Goal: Task Accomplishment & Management: Use online tool/utility

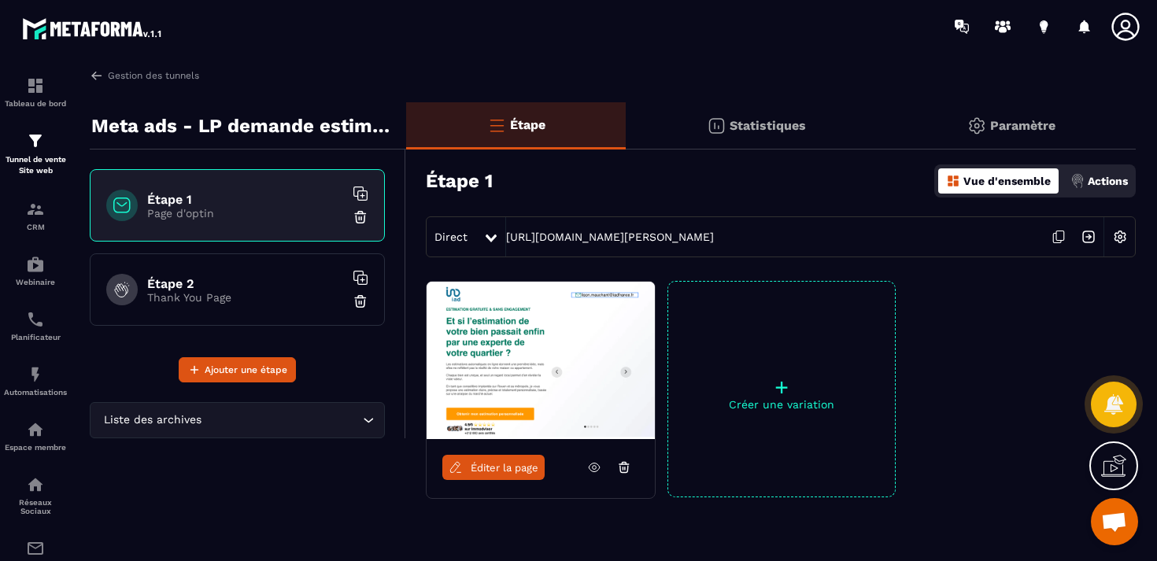
click at [287, 279] on h6 "Étape 2" at bounding box center [245, 283] width 197 height 15
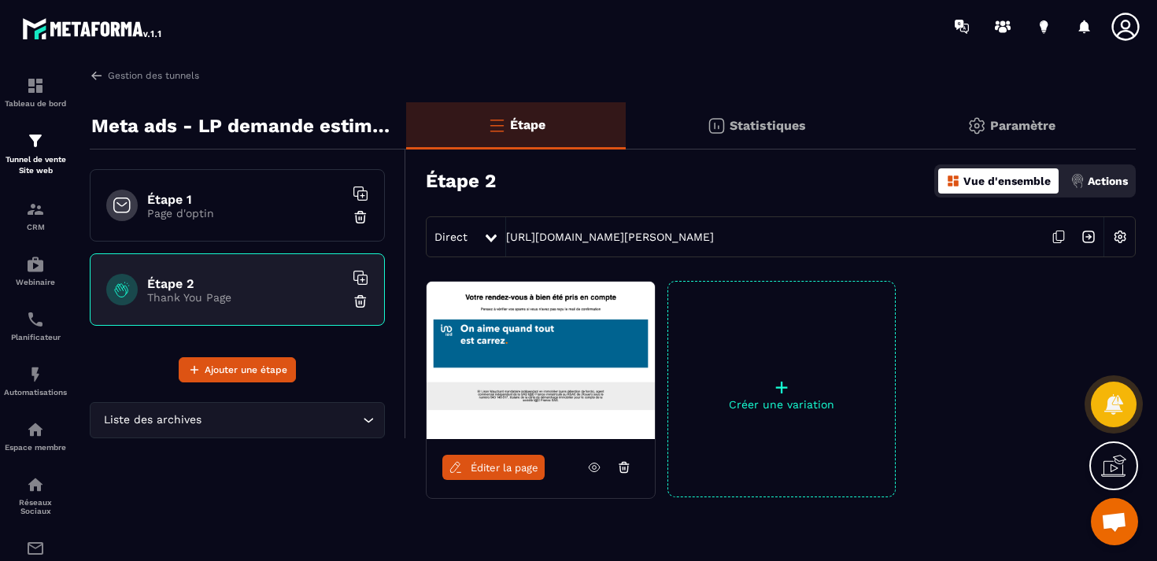
click at [279, 228] on div "Étape 1 Page d'optin" at bounding box center [237, 205] width 295 height 72
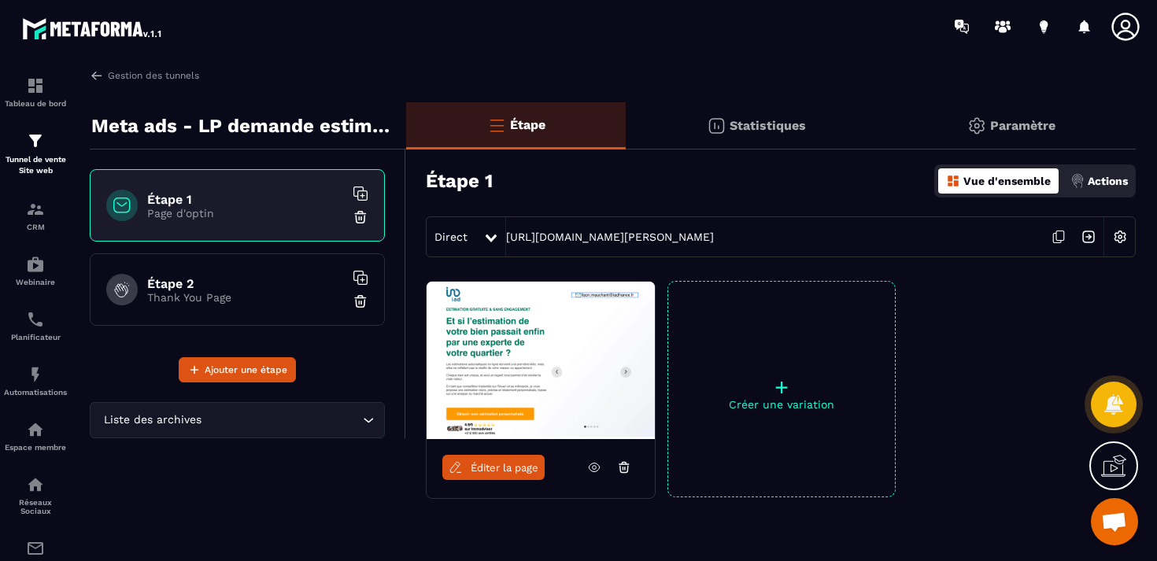
click at [518, 342] on img at bounding box center [541, 360] width 228 height 157
click at [597, 461] on icon at bounding box center [594, 468] width 14 height 14
click at [485, 471] on span "Éditer la page" at bounding box center [505, 468] width 68 height 12
